Goal: Navigation & Orientation: Find specific page/section

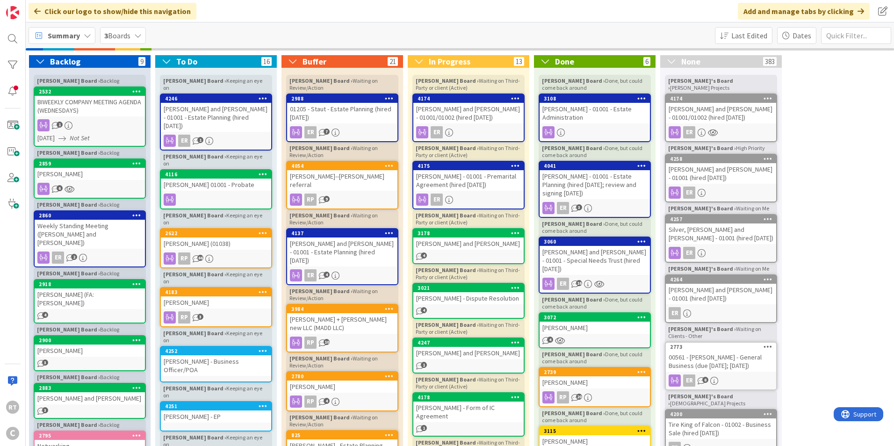
click at [49, 36] on span "Summary" at bounding box center [64, 35] width 32 height 11
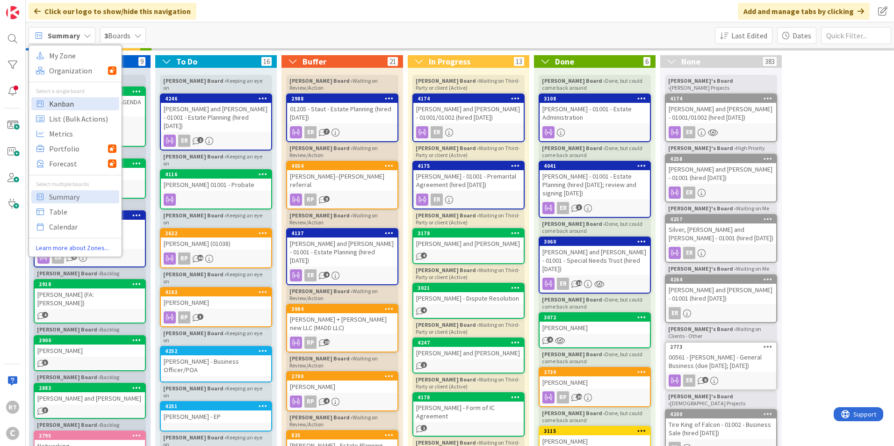
click at [67, 100] on span "Kanban" at bounding box center [82, 104] width 67 height 14
